Goal: Task Accomplishment & Management: Manage account settings

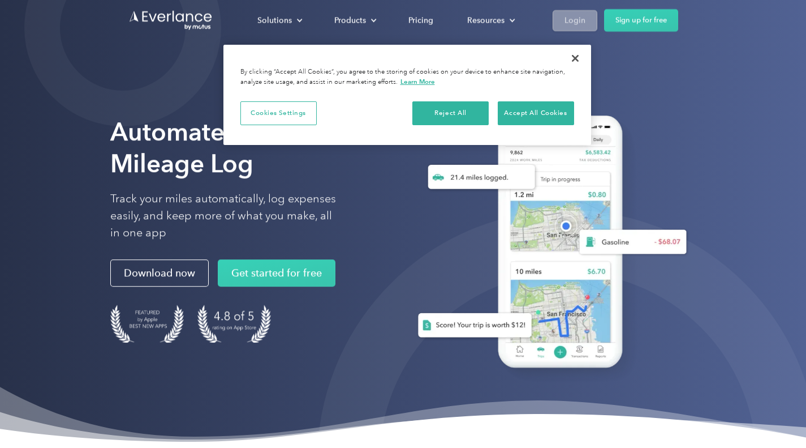
click at [564, 18] on link "Login" at bounding box center [575, 20] width 45 height 21
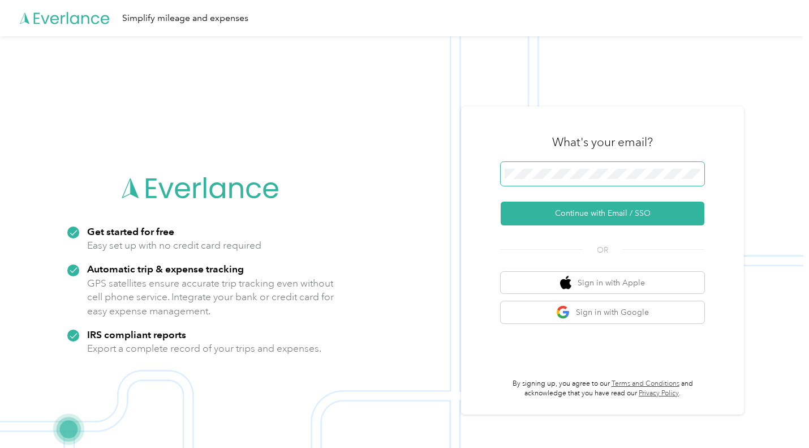
click at [648, 164] on span at bounding box center [603, 174] width 204 height 24
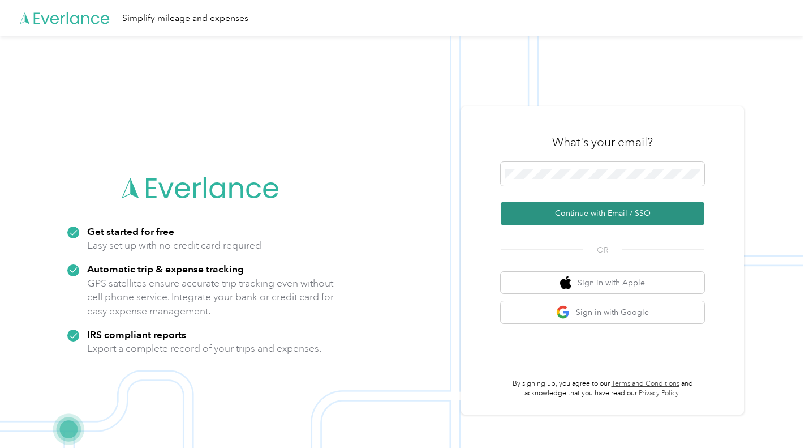
click at [612, 211] on button "Continue with Email / SSO" at bounding box center [603, 213] width 204 height 24
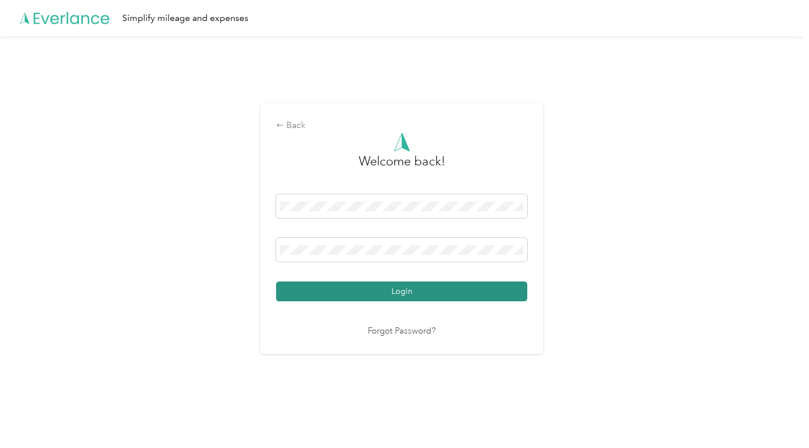
click at [330, 286] on button "Login" at bounding box center [401, 291] width 251 height 20
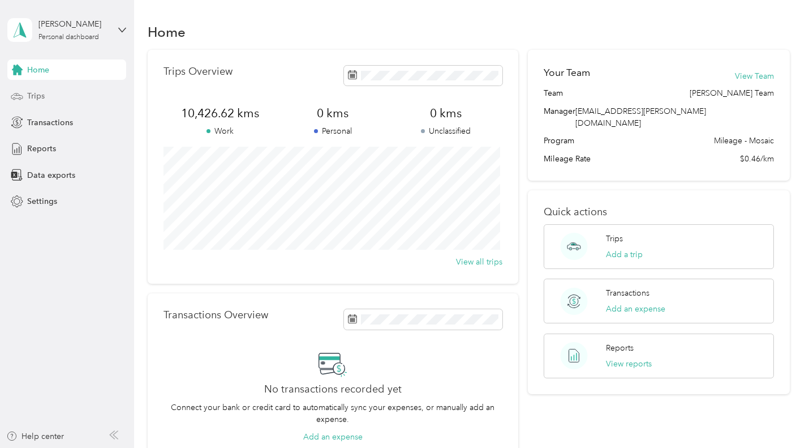
click at [46, 100] on div "Trips" at bounding box center [66, 96] width 119 height 20
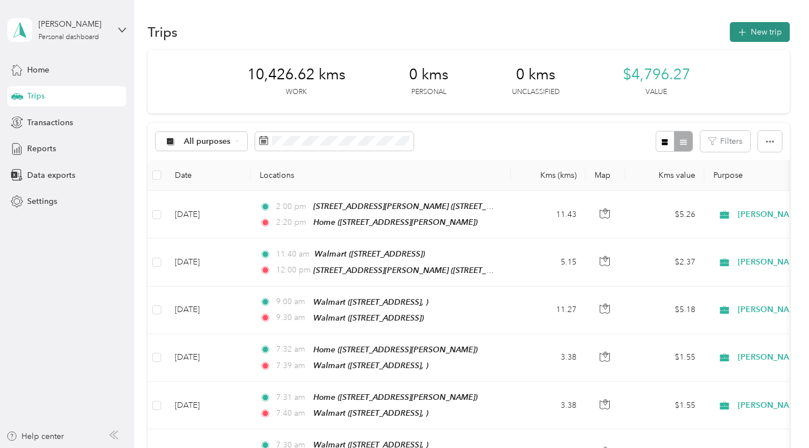
click at [767, 35] on button "New trip" at bounding box center [760, 32] width 60 height 20
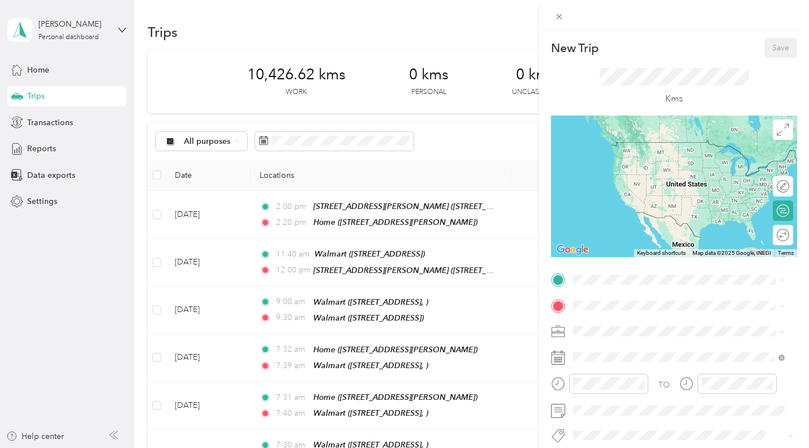
click at [649, 222] on div "Home" at bounding box center [662, 217] width 135 height 10
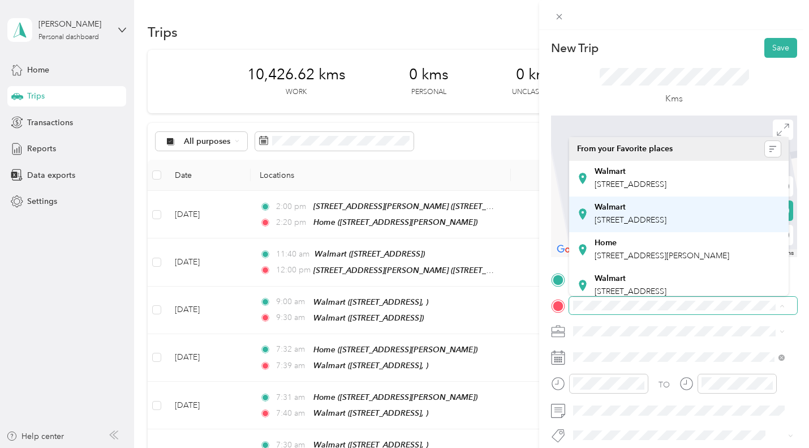
scroll to position [113, 0]
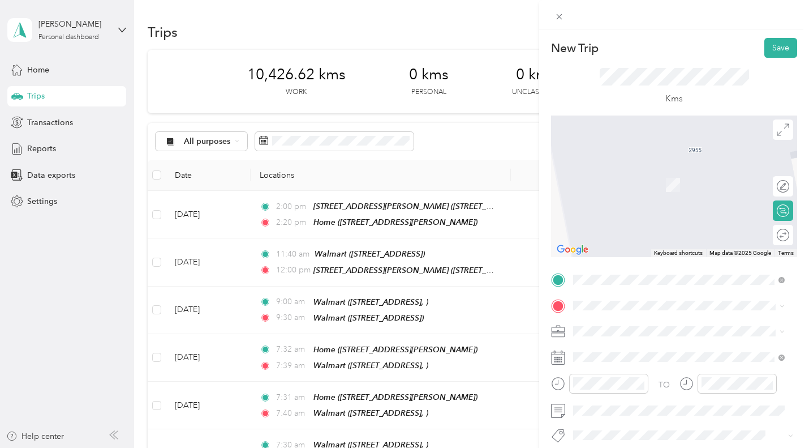
click at [636, 182] on span "7100 Tecumseh Rd E, Windsor, ON, Canada" at bounding box center [631, 178] width 72 height 10
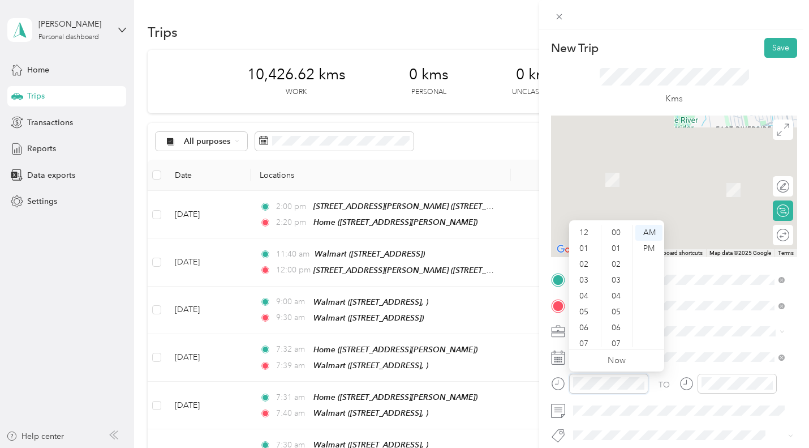
scroll to position [68, 0]
click at [585, 274] on div "07" at bounding box center [585, 276] width 27 height 16
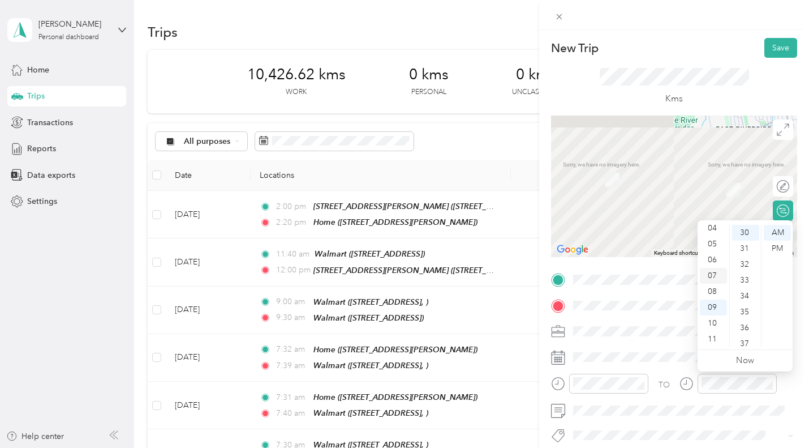
click at [715, 278] on div "07" at bounding box center [713, 276] width 27 height 16
click at [744, 276] on div "40" at bounding box center [745, 278] width 27 height 16
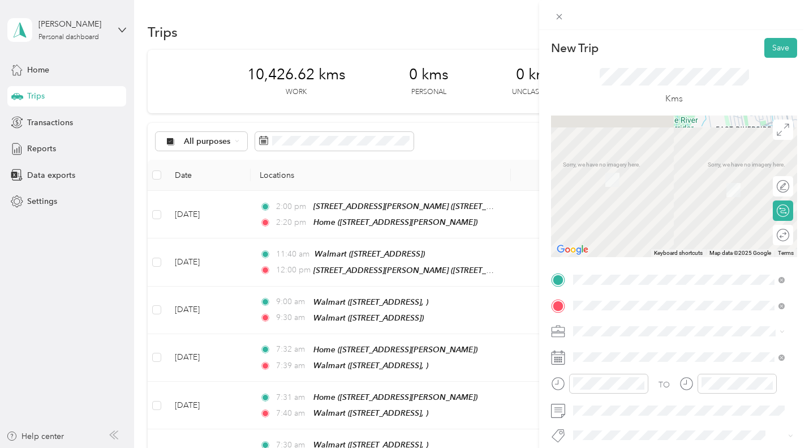
click at [647, 416] on button "P&g Projects & Blitzes" at bounding box center [618, 412] width 83 height 14
click at [771, 49] on button "Save" at bounding box center [780, 48] width 33 height 20
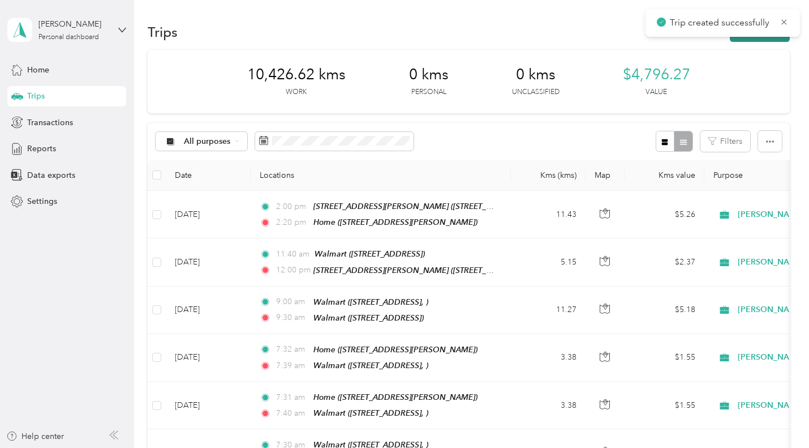
click at [770, 37] on button "New trip" at bounding box center [760, 32] width 60 height 20
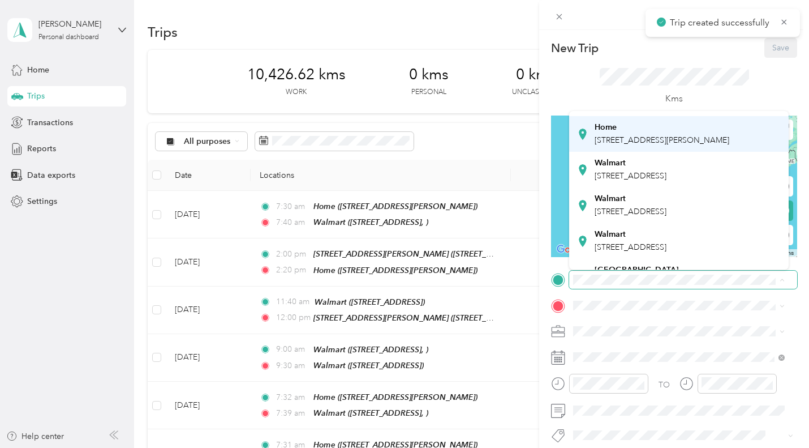
scroll to position [113, 0]
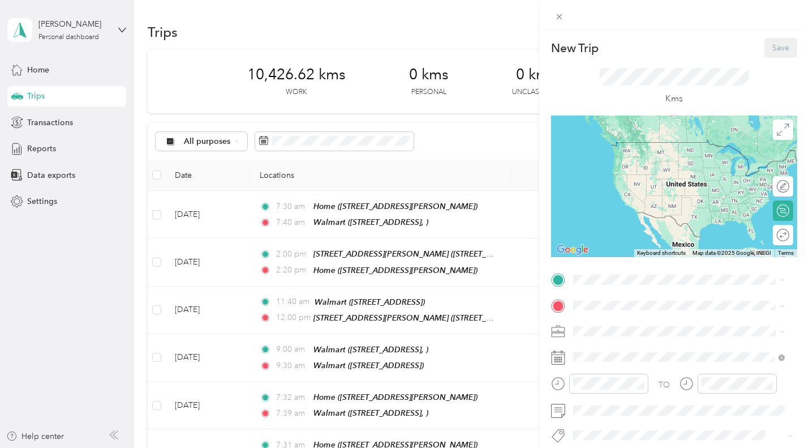
click at [638, 164] on li "Walmart 7100 Tecumseh Rd E, Windsor, ON, Canada" at bounding box center [679, 146] width 220 height 36
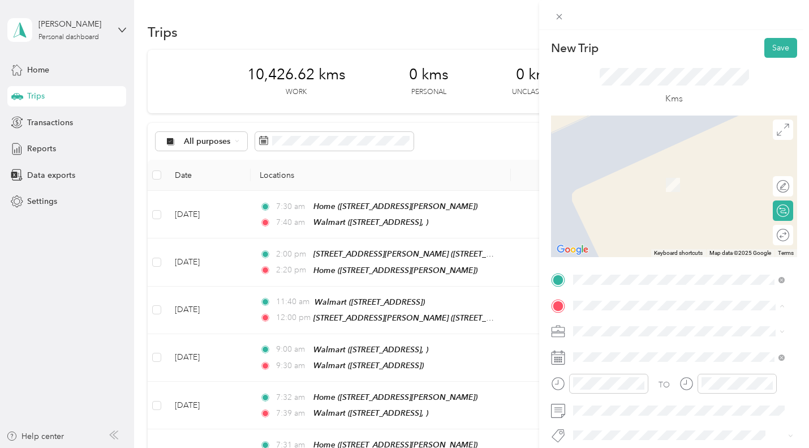
click at [641, 255] on div "Walmart 3120 Dougall Ave, N9E 1S7, Windsor, ON, Canada" at bounding box center [631, 243] width 72 height 24
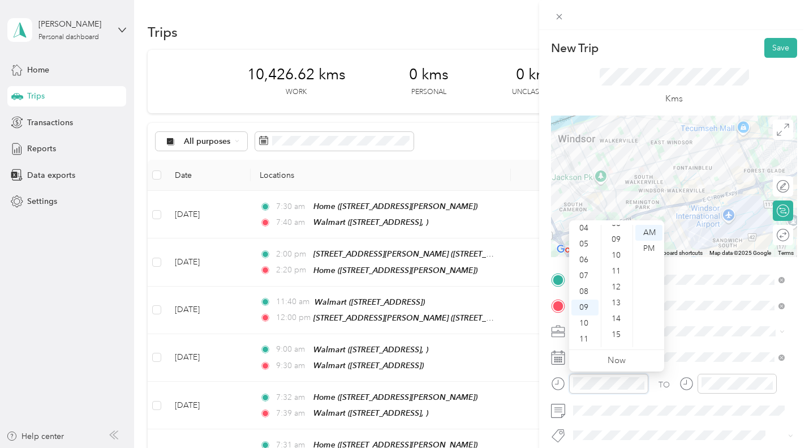
scroll to position [0, 0]
click at [624, 233] on div "00" at bounding box center [617, 233] width 27 height 16
click at [607, 414] on span "P&g Projects & Blitzes" at bounding box center [618, 415] width 67 height 10
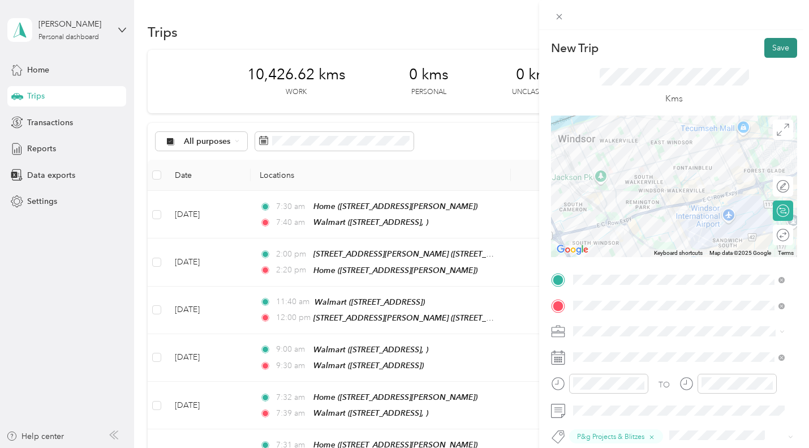
click at [779, 45] on button "Save" at bounding box center [780, 48] width 33 height 20
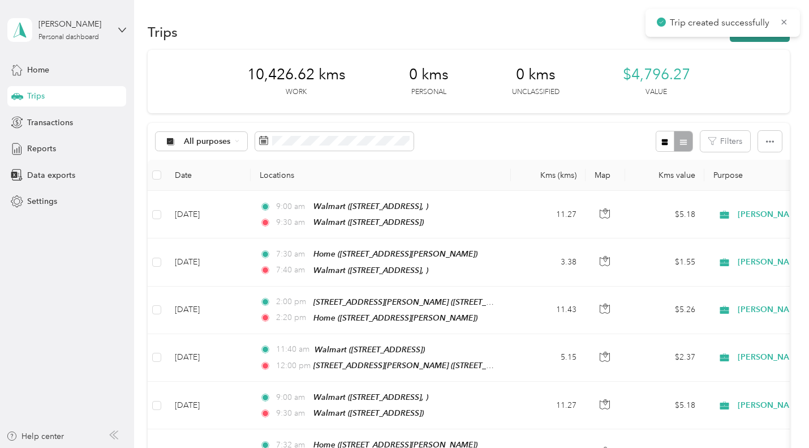
click at [774, 40] on button "New trip" at bounding box center [760, 32] width 60 height 20
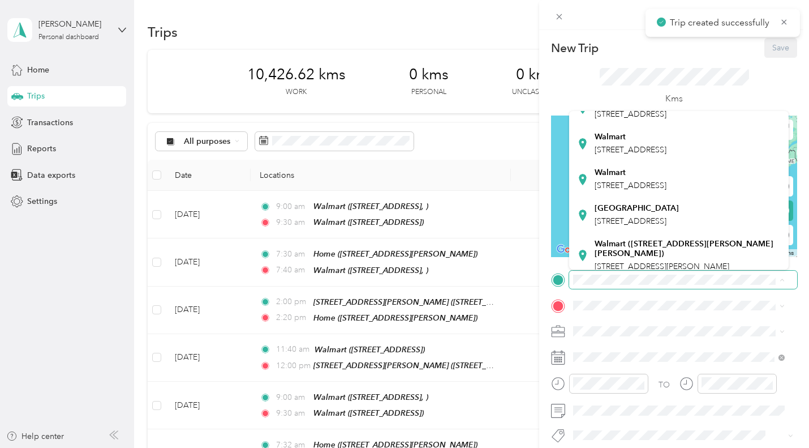
scroll to position [170, 0]
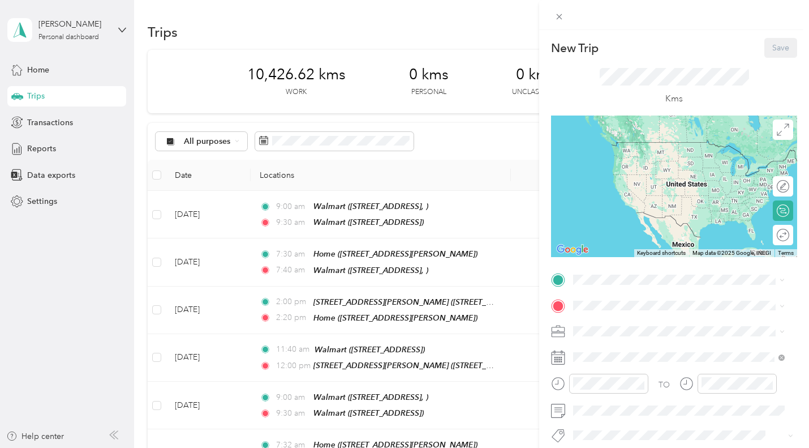
click at [660, 173] on div "Walmart 3120 Dougall Ave, N9E 1S7, Windsor, ON, Canada" at bounding box center [631, 161] width 72 height 24
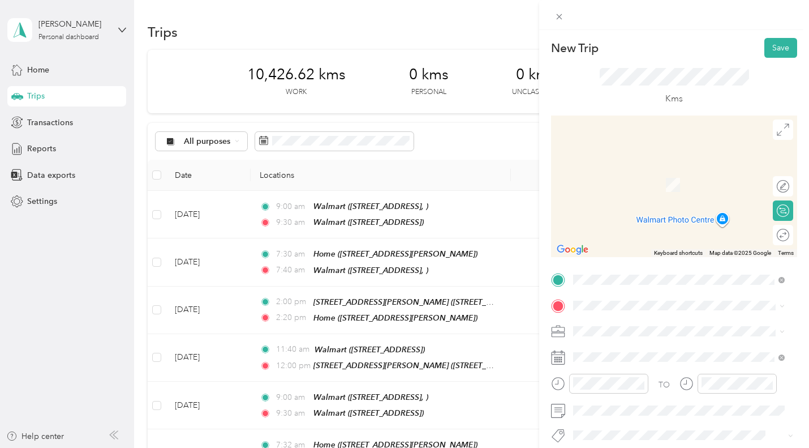
click at [613, 261] on div "Home 2955 Robinet Rd, N8R 1P5, Windsor, ON, Canada" at bounding box center [679, 248] width 204 height 28
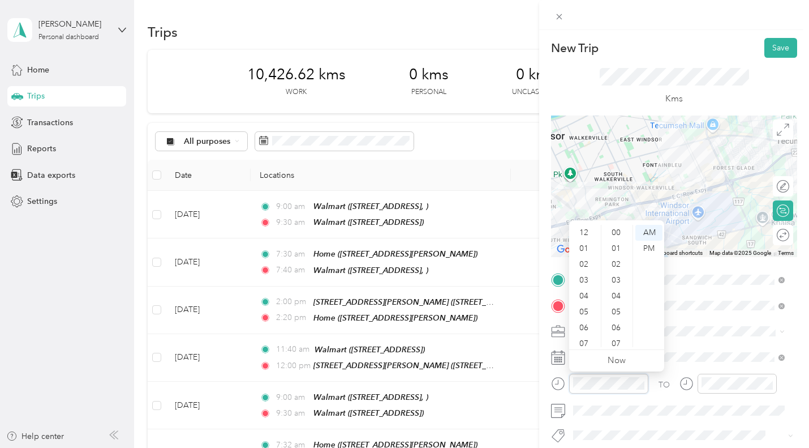
scroll to position [68, 0]
click at [589, 340] on div "11" at bounding box center [585, 339] width 27 height 16
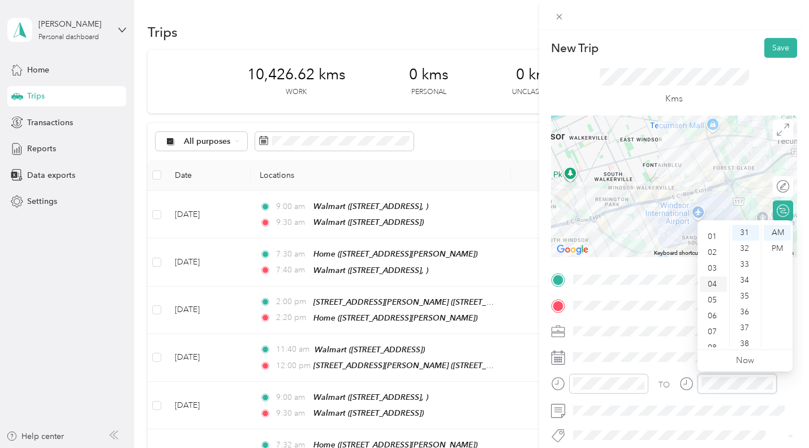
scroll to position [0, 0]
click at [714, 233] on div "12" at bounding box center [713, 233] width 27 height 16
click at [747, 237] on div "00" at bounding box center [745, 233] width 27 height 16
click at [779, 250] on div "PM" at bounding box center [777, 248] width 27 height 16
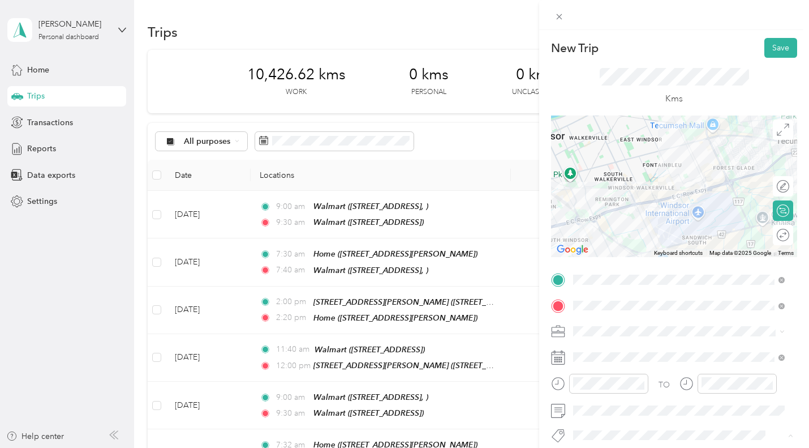
click at [618, 416] on li "P&g Projects & Blitzes" at bounding box center [679, 415] width 220 height 22
click at [774, 49] on button "Save" at bounding box center [780, 48] width 33 height 20
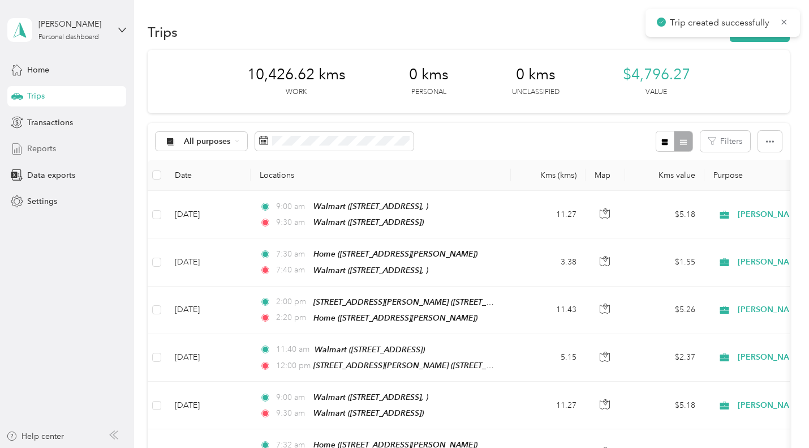
click at [54, 151] on span "Reports" at bounding box center [41, 149] width 29 height 12
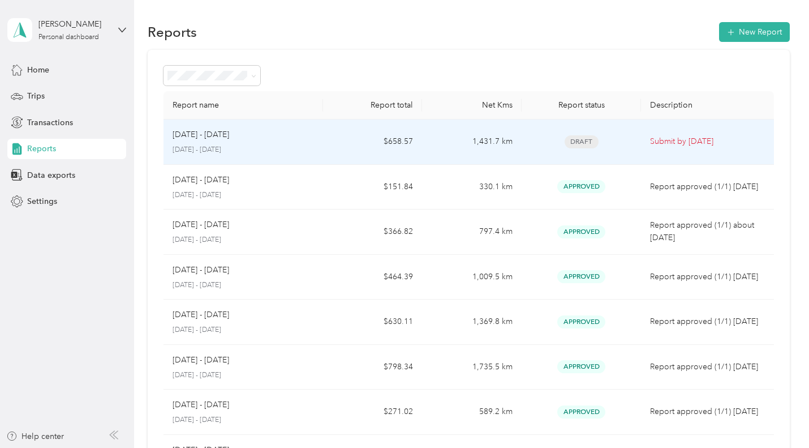
click at [224, 139] on p "Aug 1 - 31, 2025" at bounding box center [201, 134] width 57 height 12
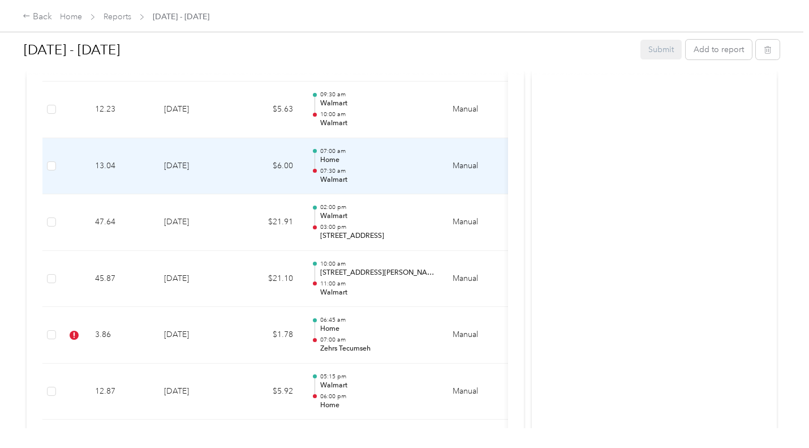
scroll to position [2716, 0]
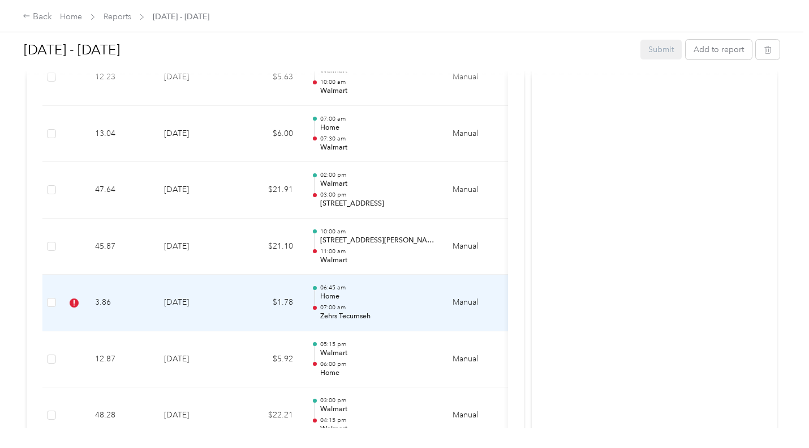
click at [184, 300] on td "8-12-2025" at bounding box center [194, 302] width 79 height 57
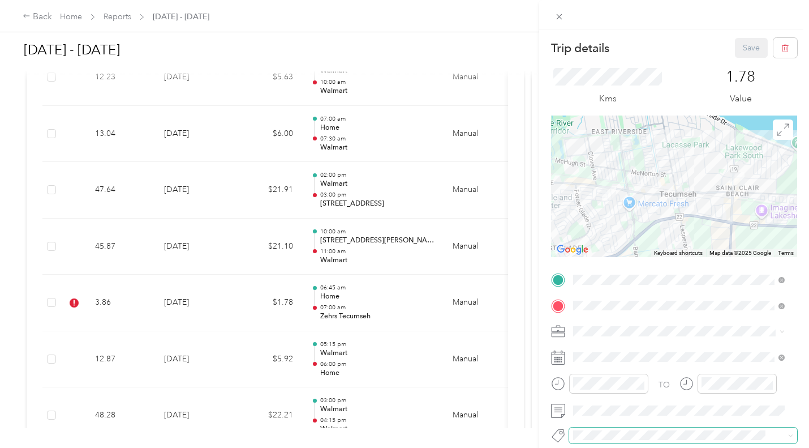
click at [601, 428] on span at bounding box center [683, 435] width 228 height 16
click at [618, 392] on ol "Fit P&g Team P&g Continuity P&g Projects & Blitzes" at bounding box center [679, 393] width 220 height 66
click at [615, 394] on button "P&g Continuity" at bounding box center [608, 393] width 63 height 14
click at [738, 46] on button "Save" at bounding box center [751, 48] width 33 height 20
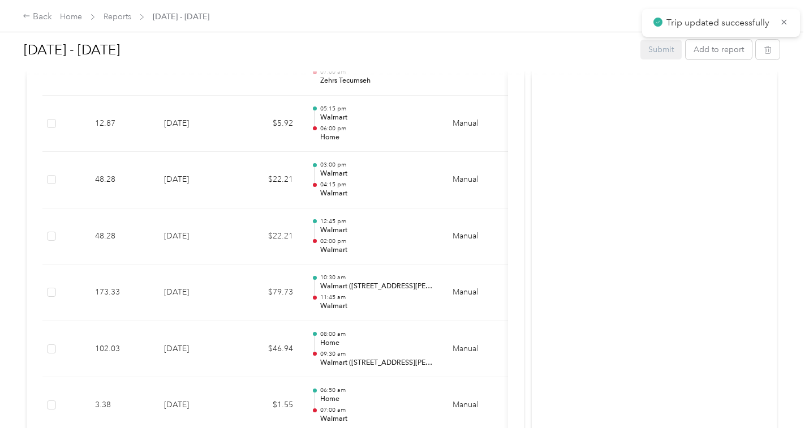
scroll to position [3112, 0]
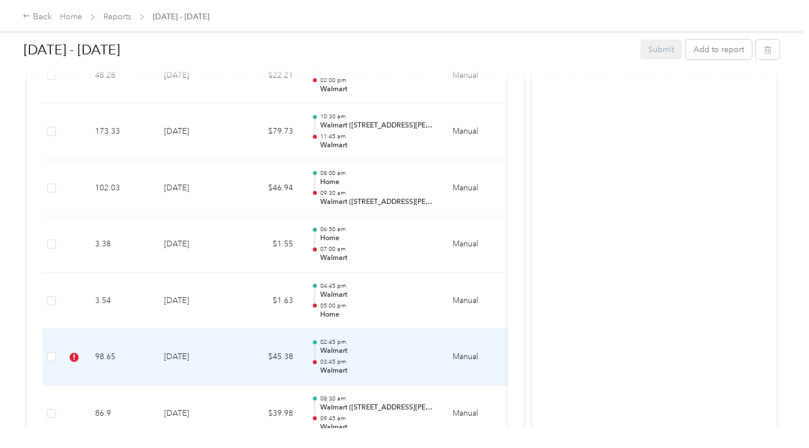
click at [178, 360] on td "8-8-2025" at bounding box center [194, 357] width 79 height 57
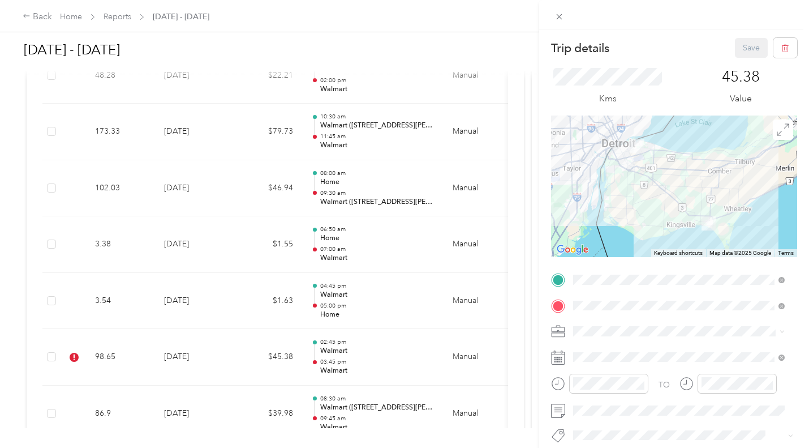
click at [623, 376] on li "Lego Canada Inc." at bounding box center [679, 371] width 220 height 22
click at [742, 46] on button "Save" at bounding box center [751, 48] width 33 height 20
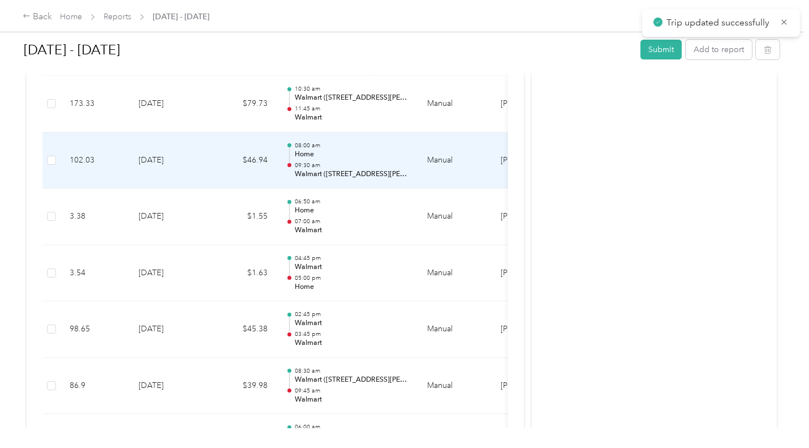
scroll to position [3084, 0]
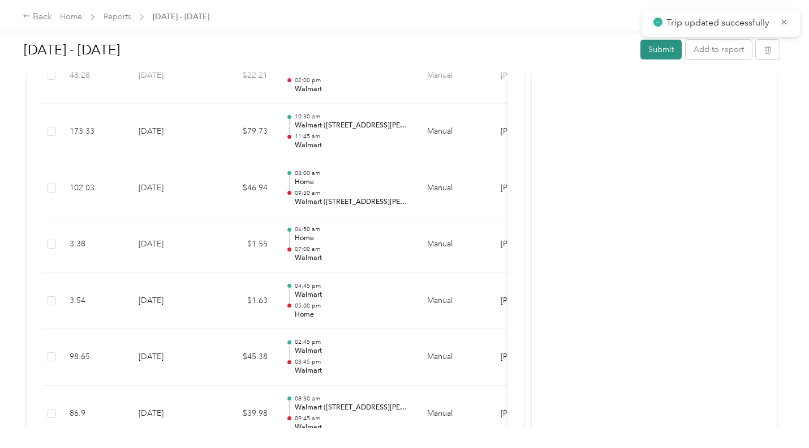
click at [653, 51] on button "Submit" at bounding box center [661, 50] width 41 height 20
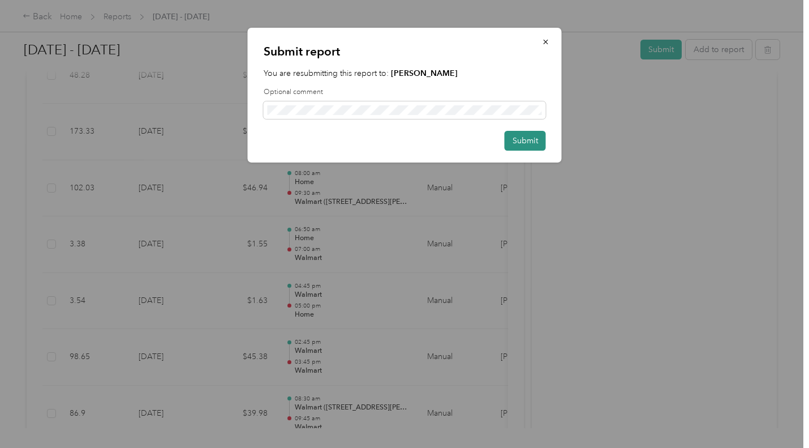
click at [520, 143] on button "Submit" at bounding box center [525, 141] width 41 height 20
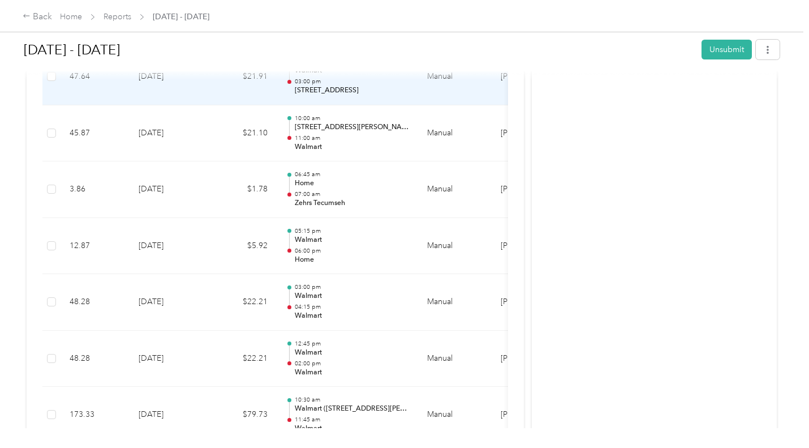
scroll to position [2547, 0]
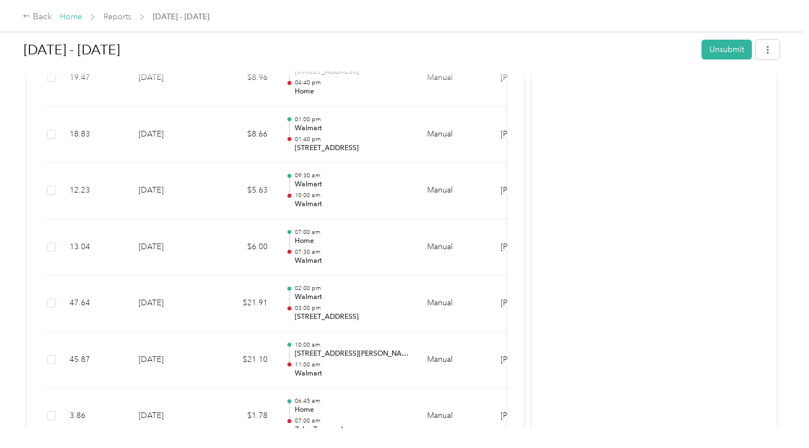
click at [72, 14] on link "Home" at bounding box center [71, 17] width 22 height 10
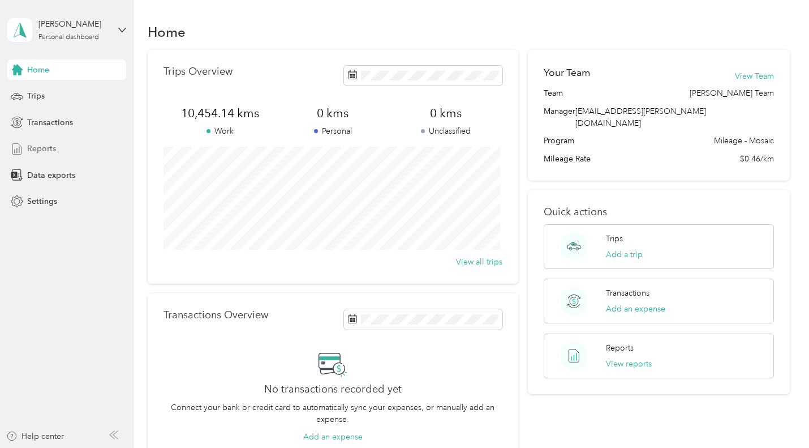
click at [54, 144] on span "Reports" at bounding box center [41, 149] width 29 height 12
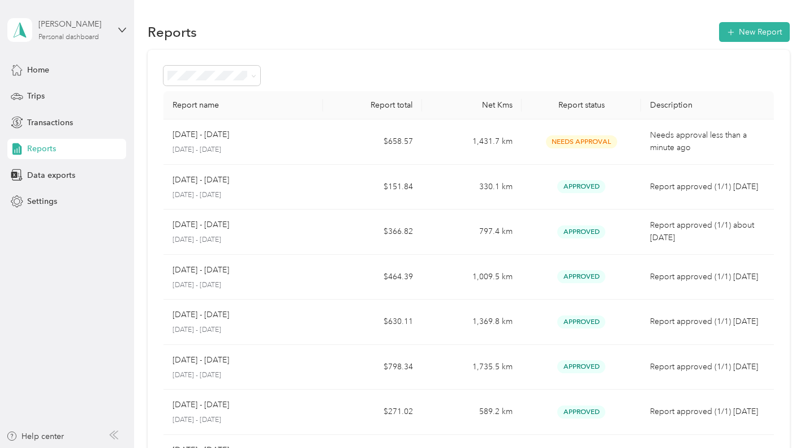
click at [66, 26] on div "Alison Butler" at bounding box center [73, 24] width 71 height 12
click at [64, 96] on div "Log out" at bounding box center [191, 93] width 350 height 20
